Goal: Task Accomplishment & Management: Manage account settings

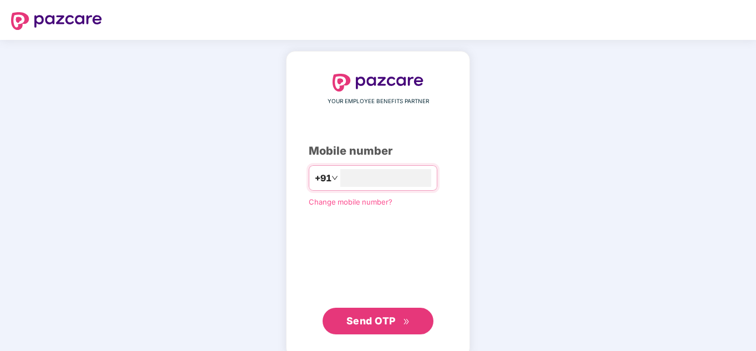
type input "**********"
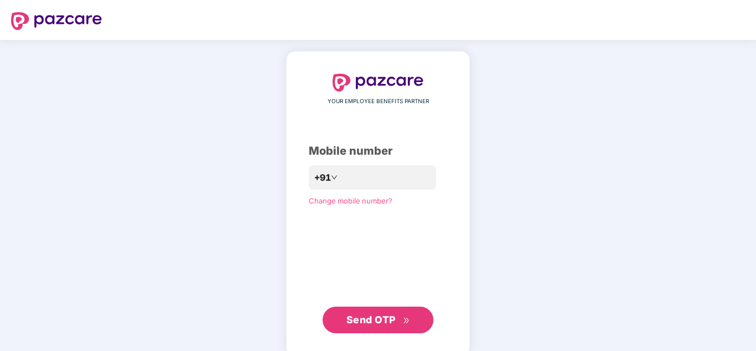
click at [401, 322] on span "Send OTP" at bounding box center [378, 320] width 64 height 16
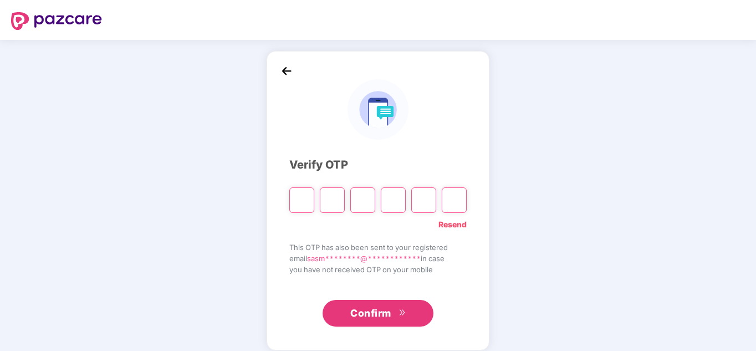
type input "*"
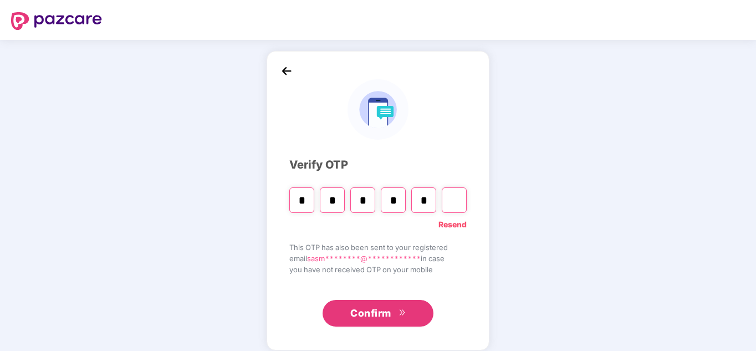
type input "*"
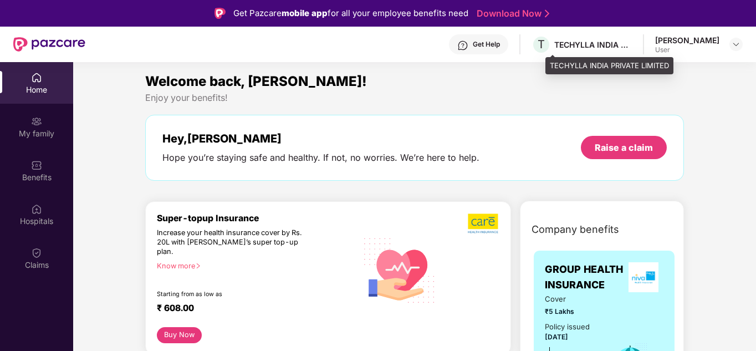
click at [599, 44] on div "TECHYLLA INDIA PRIVATE LIMITED" at bounding box center [593, 44] width 78 height 11
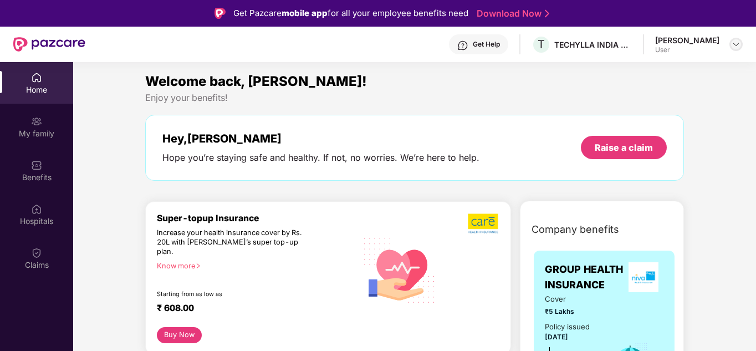
click at [735, 45] on img at bounding box center [735, 44] width 9 height 9
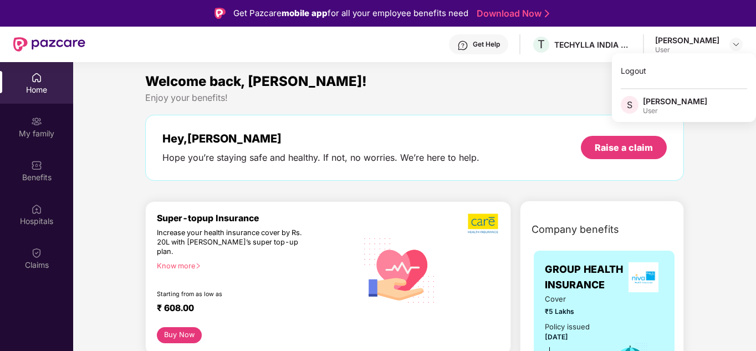
click at [496, 84] on div "Welcome back, [PERSON_NAME]!" at bounding box center [414, 81] width 539 height 21
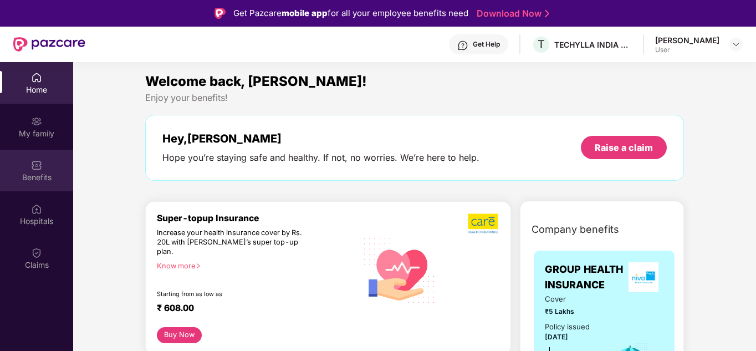
click at [45, 168] on div "Benefits" at bounding box center [36, 171] width 73 height 42
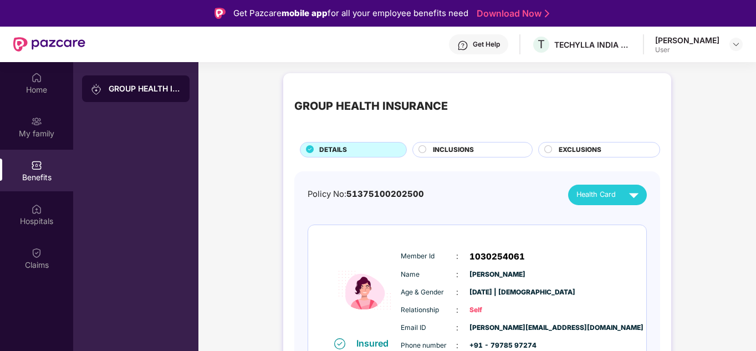
scroll to position [62, 0]
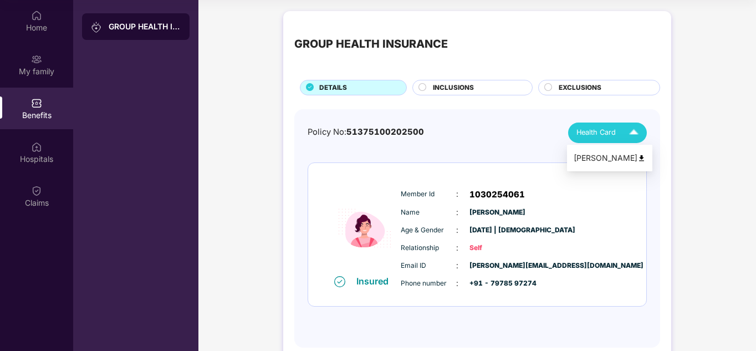
click at [636, 131] on img at bounding box center [633, 132] width 19 height 19
click at [637, 157] on img at bounding box center [641, 158] width 8 height 8
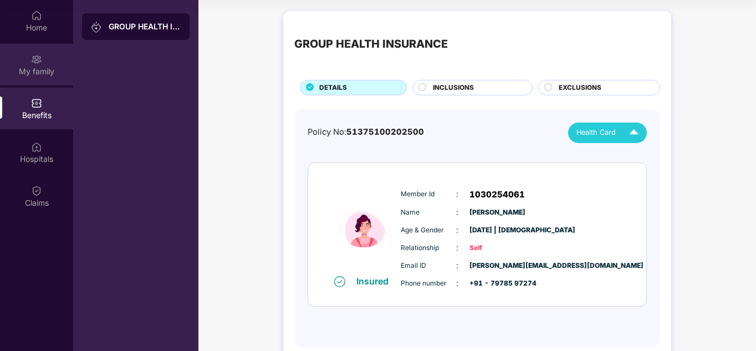
click at [43, 72] on div "My family" at bounding box center [36, 71] width 73 height 11
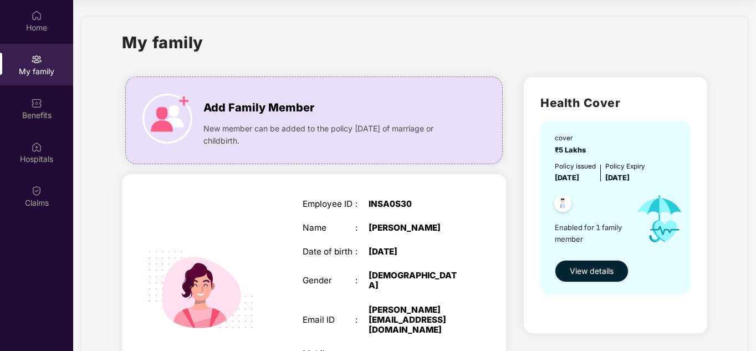
scroll to position [0, 0]
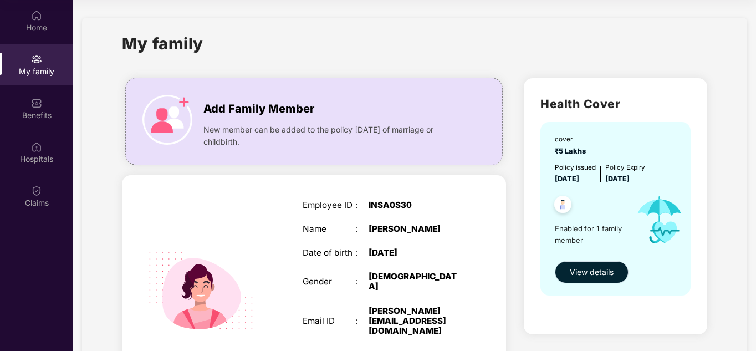
click at [597, 270] on span "View details" at bounding box center [592, 272] width 44 height 12
click at [57, 118] on div "Benefits" at bounding box center [36, 115] width 73 height 11
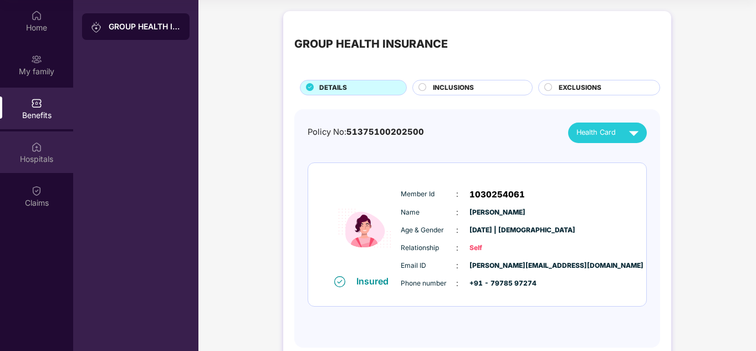
click at [40, 156] on div "Hospitals" at bounding box center [36, 158] width 73 height 11
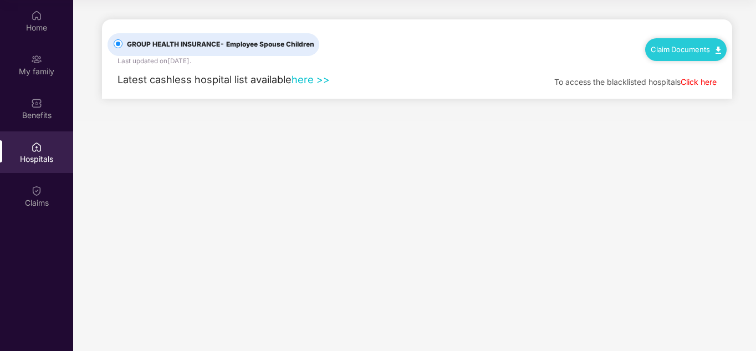
click at [309, 80] on link "here >>" at bounding box center [310, 79] width 38 height 12
click at [35, 189] on img at bounding box center [36, 190] width 11 height 11
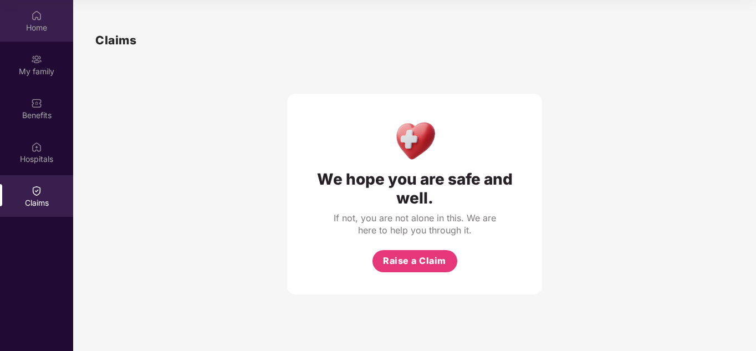
click at [40, 24] on div "Home" at bounding box center [36, 27] width 73 height 11
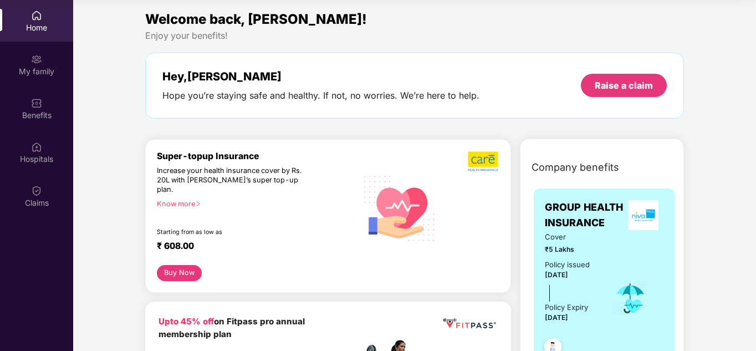
click at [45, 22] on div "Home" at bounding box center [36, 27] width 73 height 11
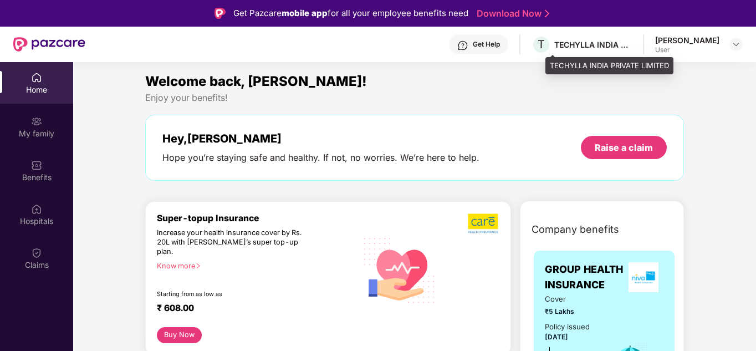
click at [631, 43] on div "TECHYLLA INDIA PRIVATE LIMITED" at bounding box center [593, 44] width 78 height 11
click at [545, 46] on span "T" at bounding box center [540, 44] width 7 height 13
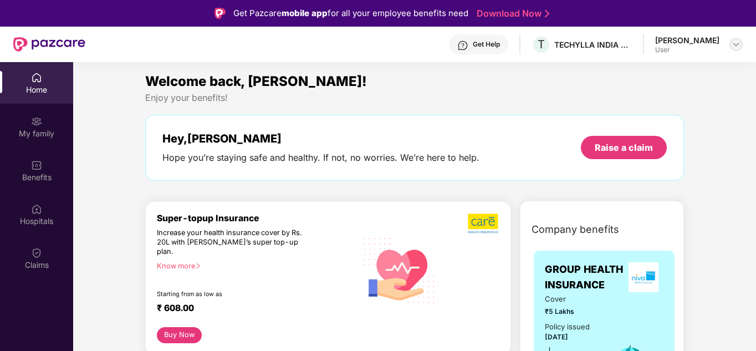
click at [738, 47] on img at bounding box center [735, 44] width 9 height 9
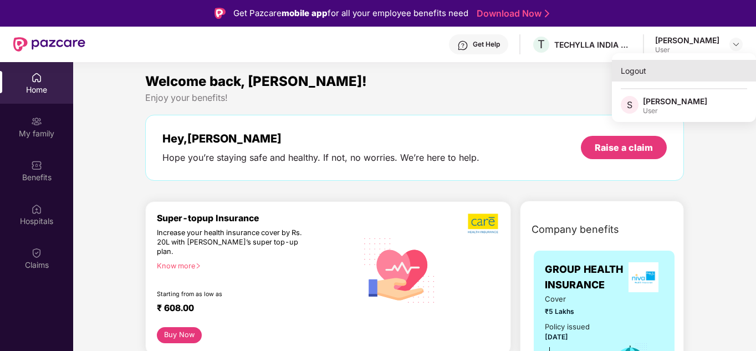
click at [638, 75] on div "Logout" at bounding box center [684, 71] width 144 height 22
